Goal: Navigation & Orientation: Go to known website

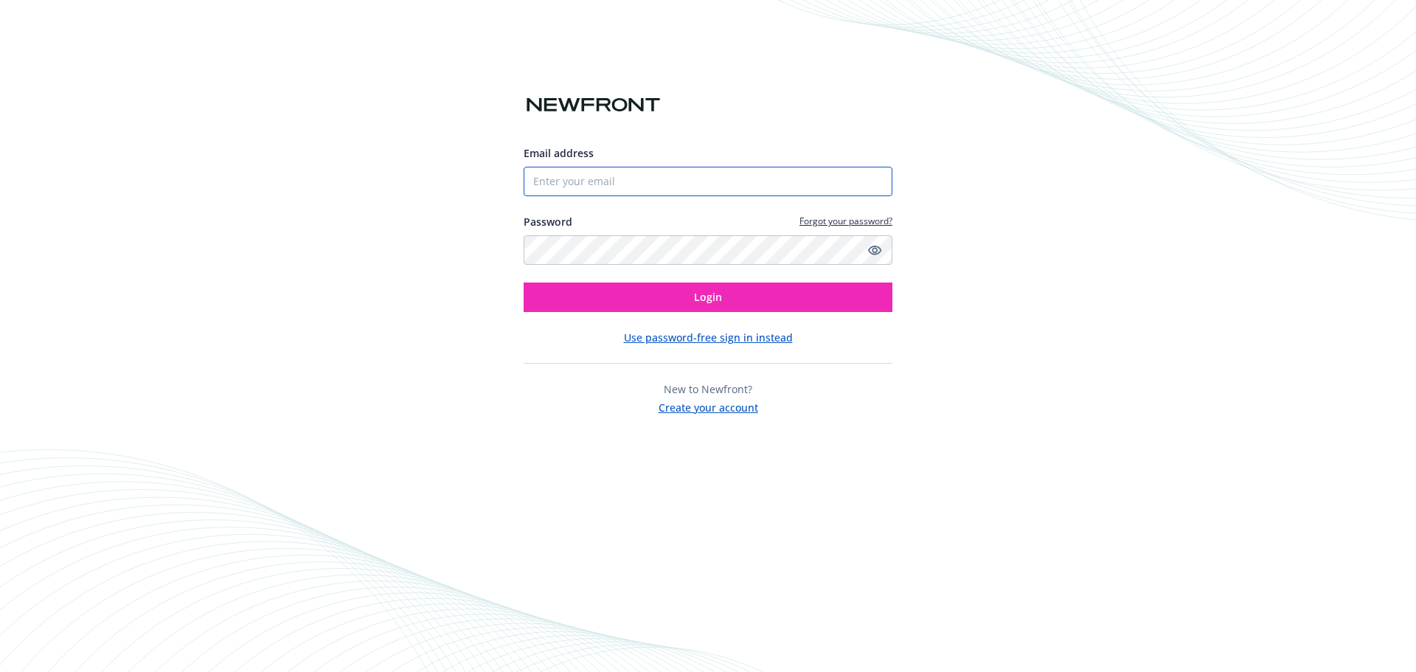
click at [561, 187] on input "Email address" at bounding box center [708, 181] width 369 height 29
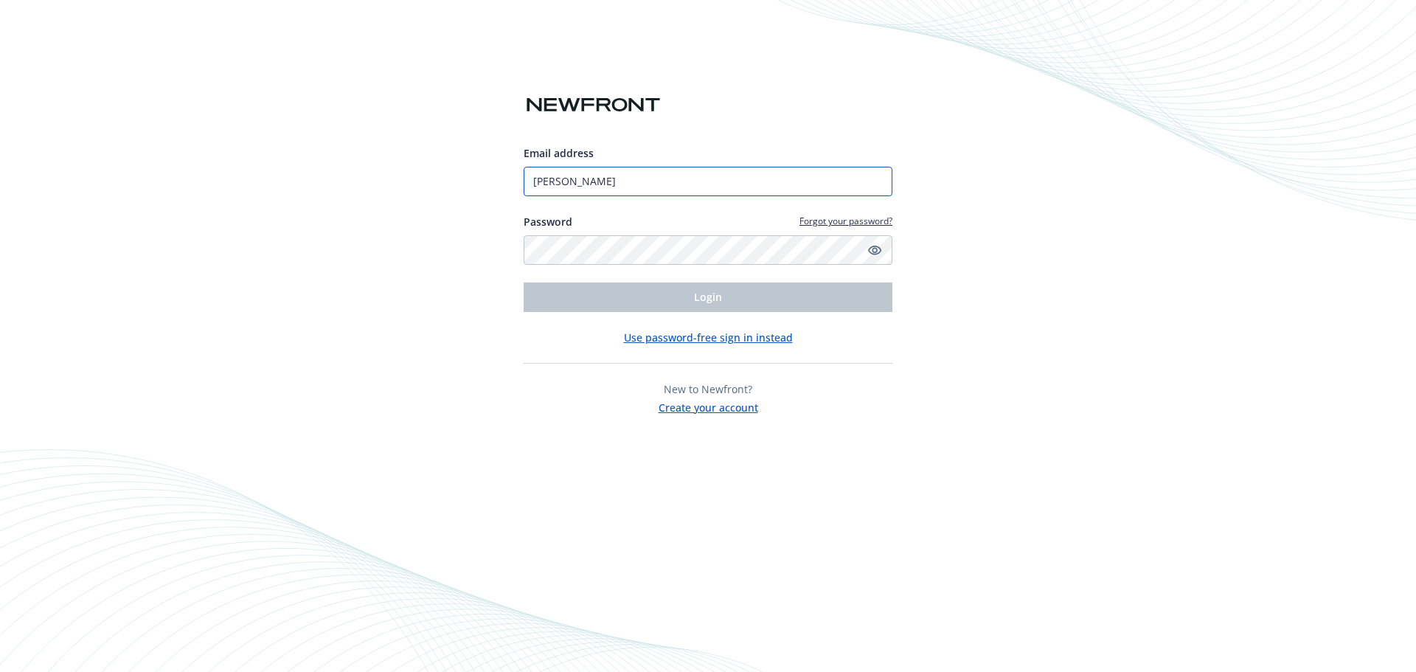
type input "ted.dobos@newfront.com"
click at [877, 248] on icon "Show password" at bounding box center [874, 249] width 13 height 13
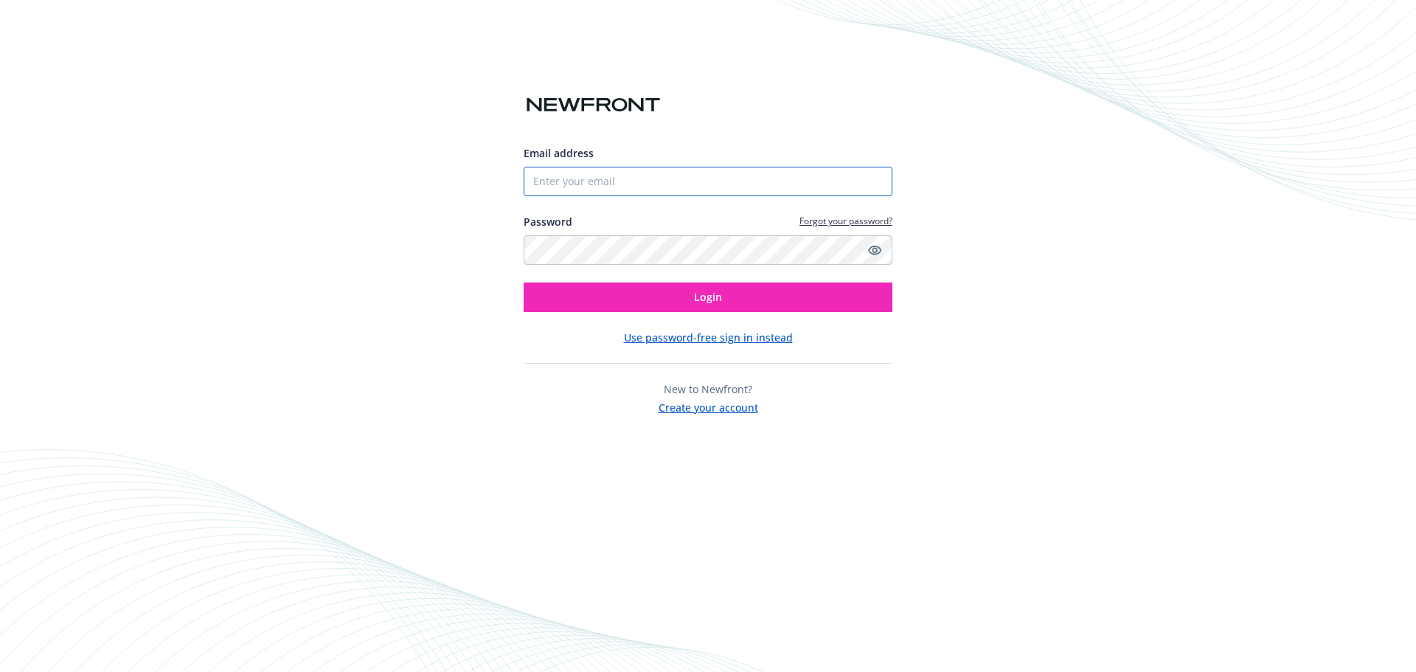
click at [563, 185] on input "Email address" at bounding box center [708, 181] width 369 height 29
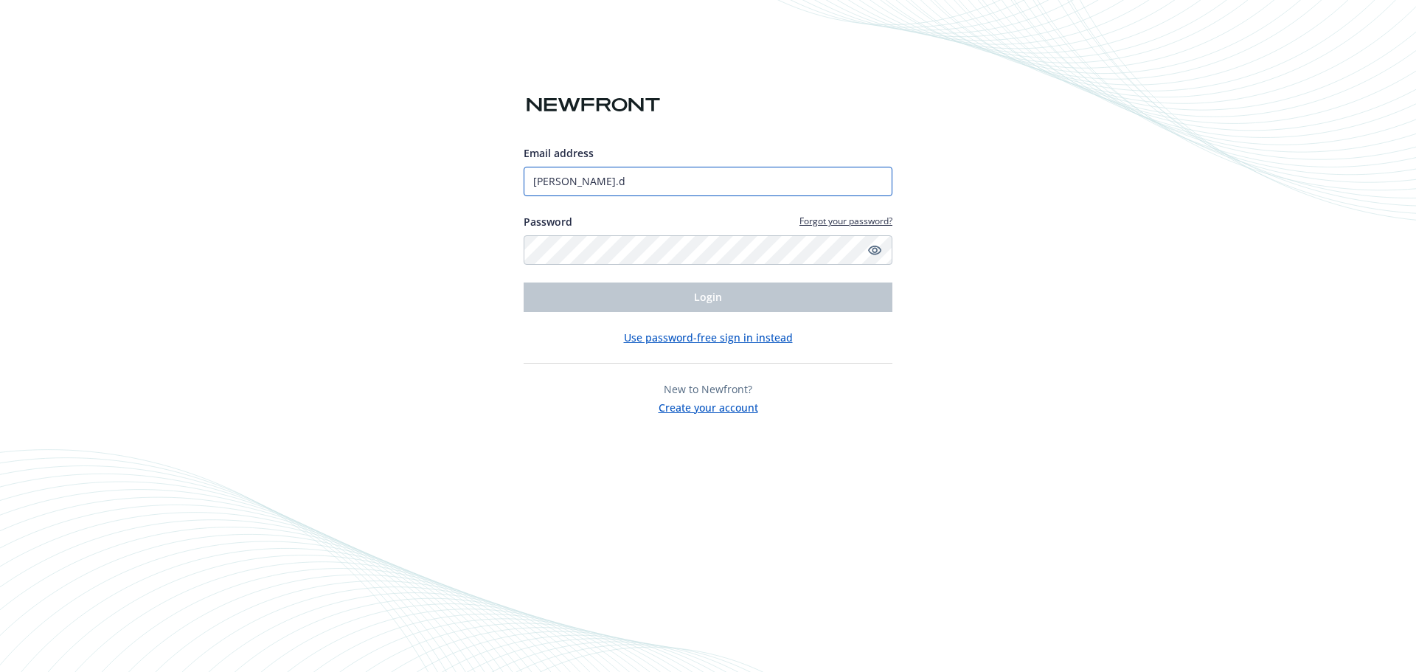
type input "[PERSON_NAME][EMAIL_ADDRESS][PERSON_NAME][DOMAIN_NAME]"
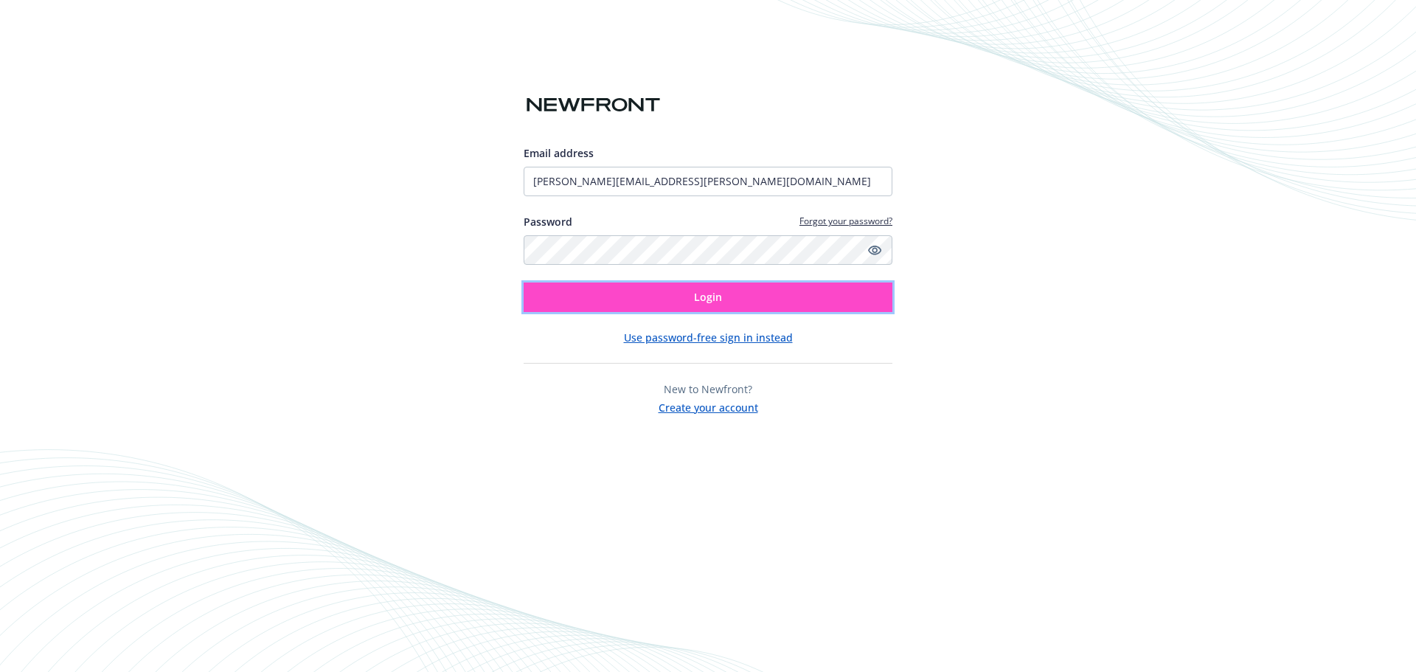
click at [737, 294] on button "Login" at bounding box center [708, 296] width 369 height 29
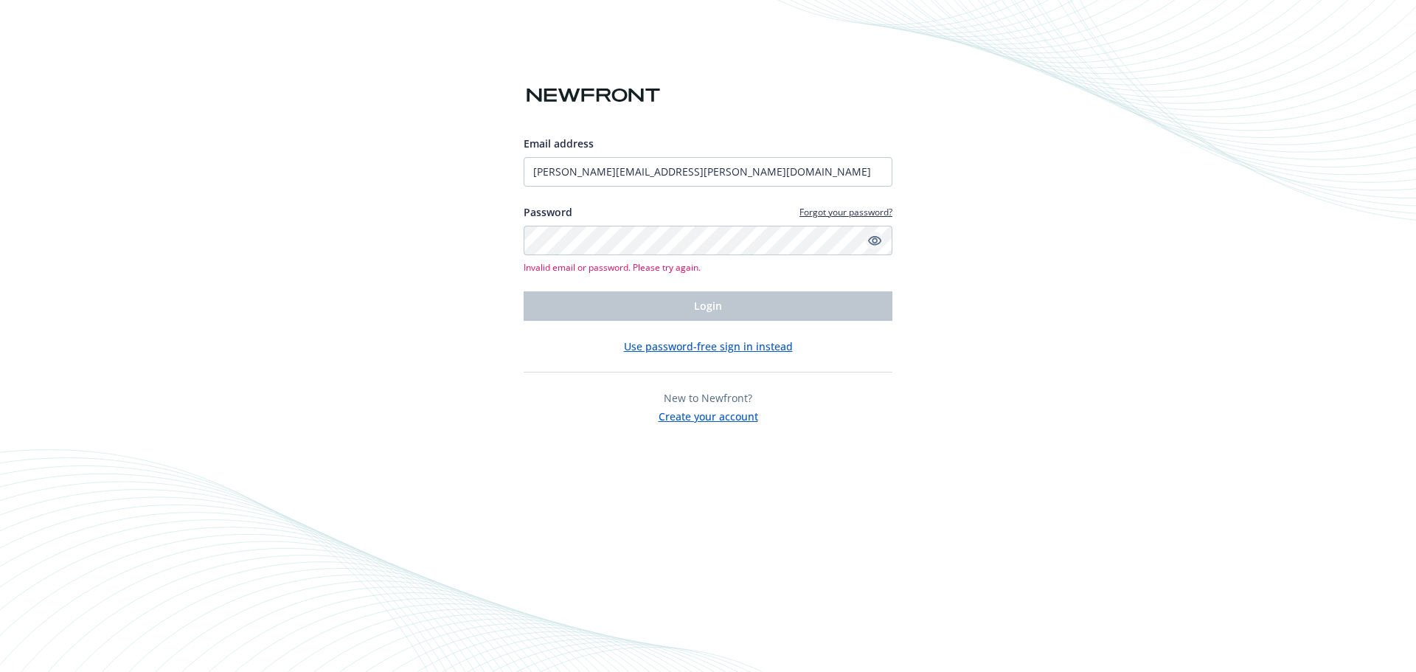
click at [877, 242] on icon "Show password" at bounding box center [874, 240] width 13 height 13
click at [343, 226] on div "Email address ted.dobos@newfront.com Password Forgot your password? Invalid ema…" at bounding box center [708, 336] width 1416 height 672
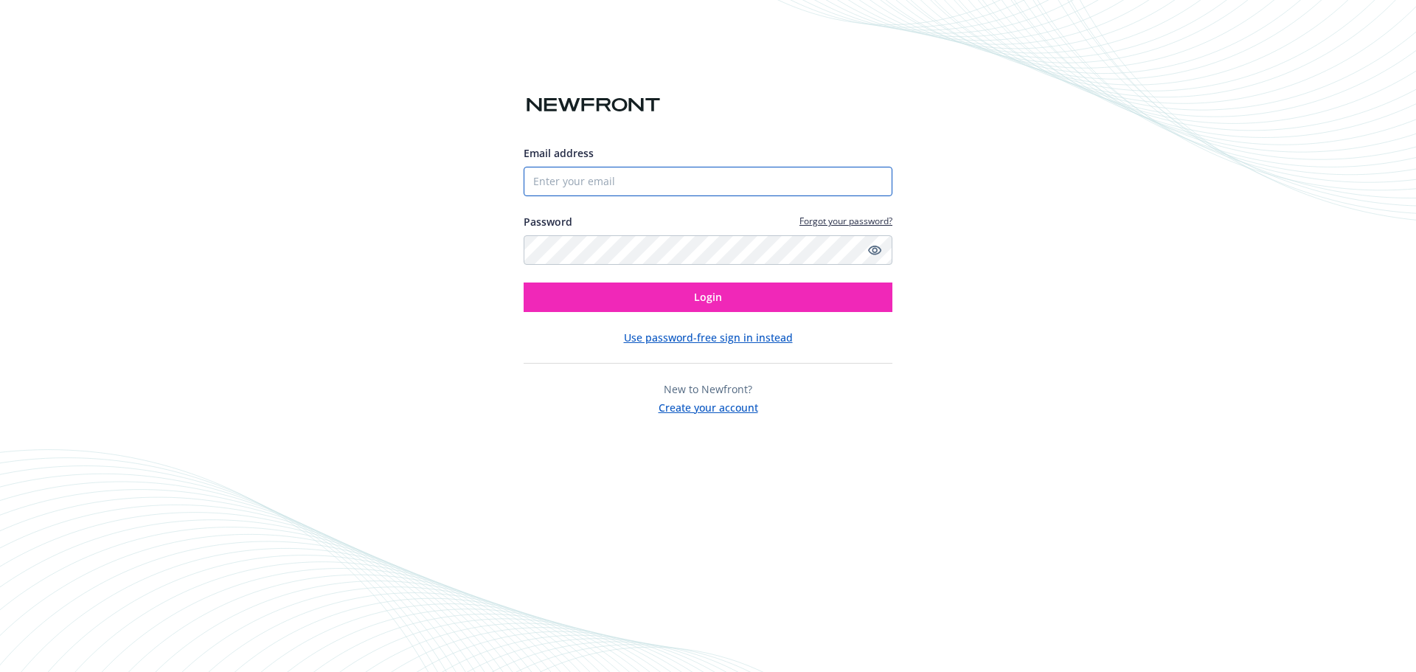
click at [563, 175] on input "Email address" at bounding box center [708, 181] width 369 height 29
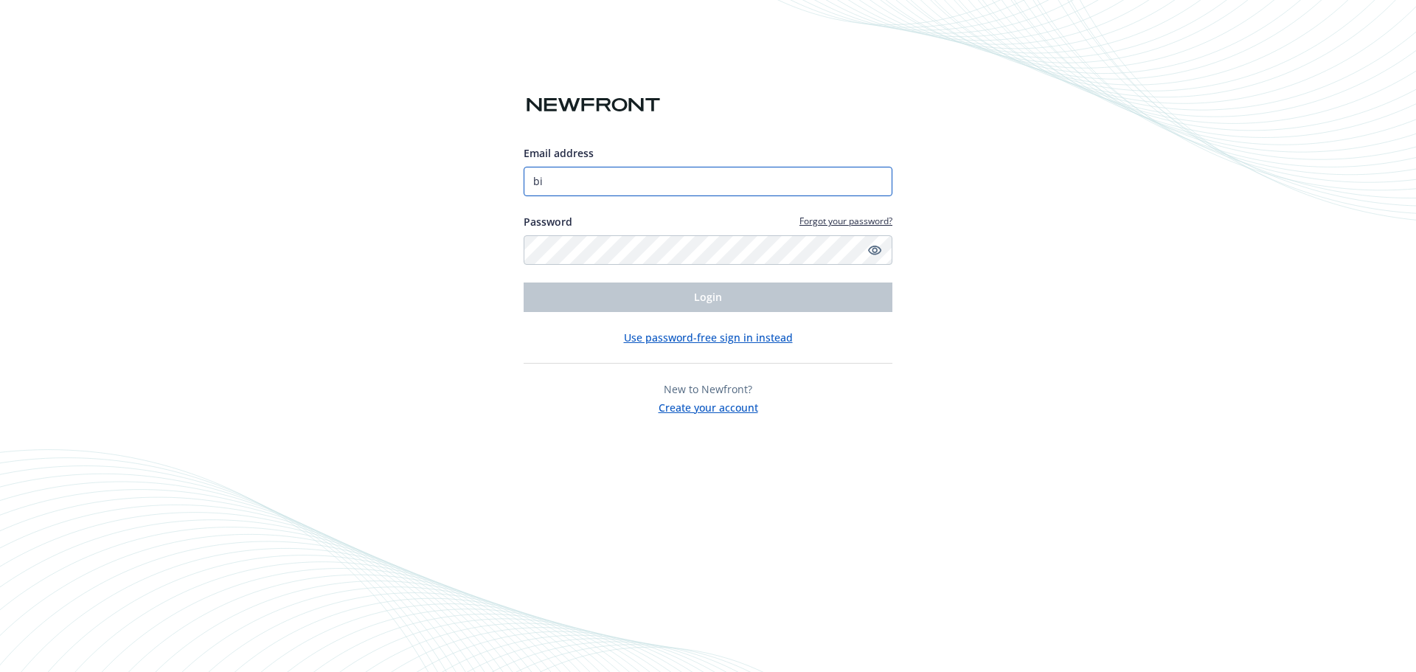
type input "[EMAIL_ADDRESS][DOMAIN_NAME]"
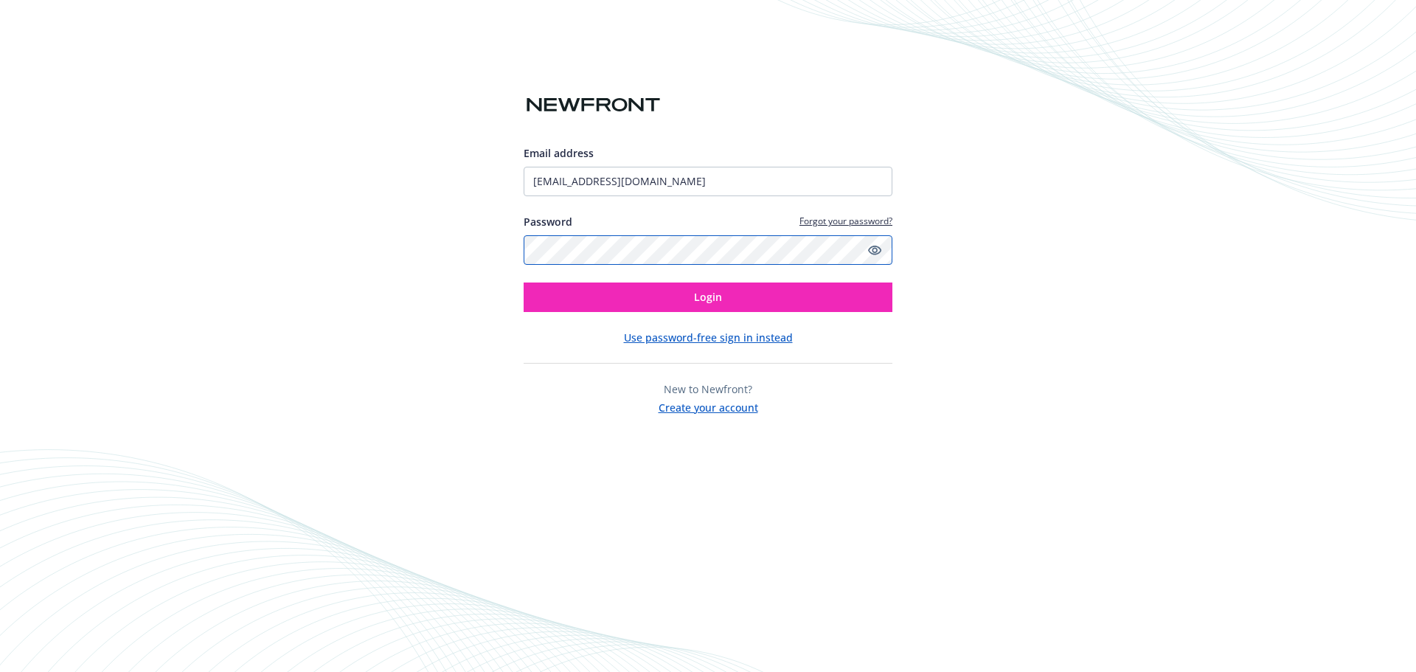
click at [491, 231] on div "Email address [EMAIL_ADDRESS][DOMAIN_NAME] Password Forgot your password? Login…" at bounding box center [708, 336] width 1416 height 672
click at [873, 250] on icon "Show password" at bounding box center [874, 251] width 13 height 10
click at [729, 293] on button "Login" at bounding box center [708, 296] width 369 height 29
